Goal: Find specific page/section: Find specific page/section

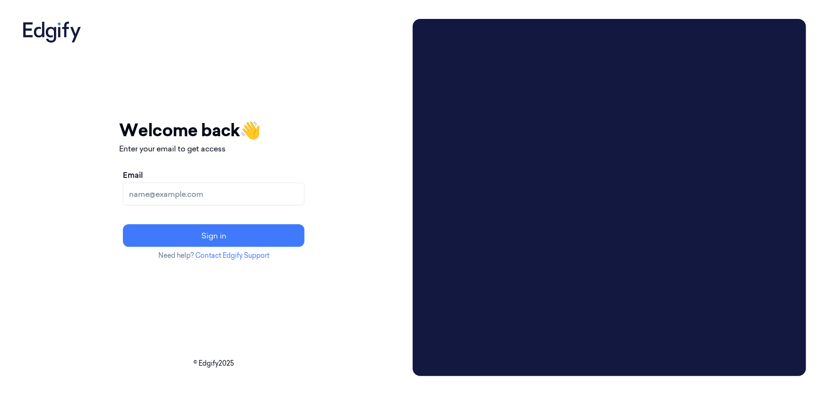
click at [256, 185] on input "Email" at bounding box center [214, 193] width 182 height 23
type input "timor.kalerman@edgify.ai"
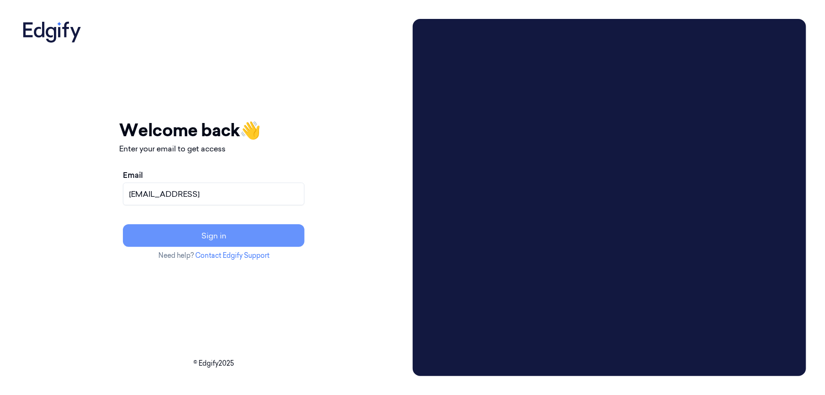
click at [251, 229] on button "Sign in" at bounding box center [214, 235] width 182 height 23
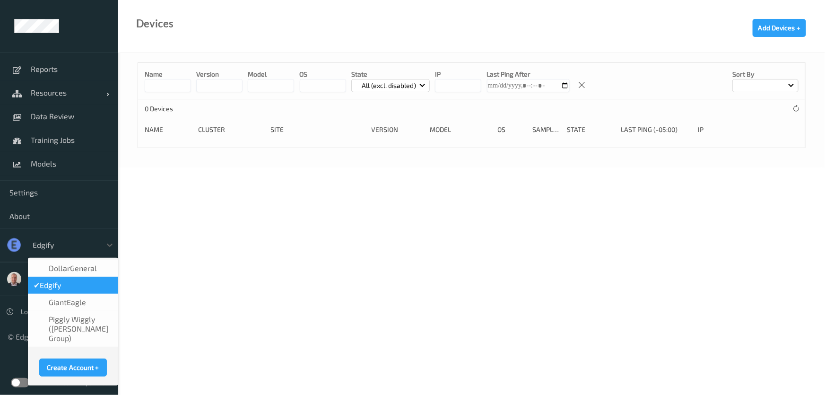
click at [75, 250] on div at bounding box center [65, 244] width 64 height 11
click at [98, 272] on div "DollarGeneral" at bounding box center [73, 267] width 79 height 9
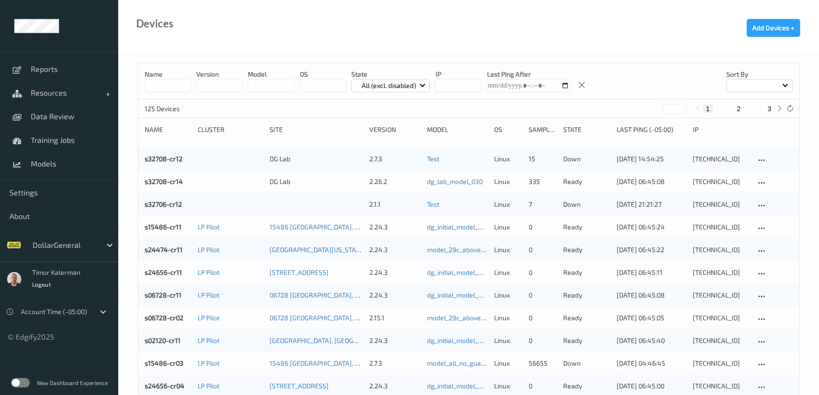
click at [27, 381] on label at bounding box center [20, 382] width 19 height 9
